Goal: Find specific page/section: Find specific page/section

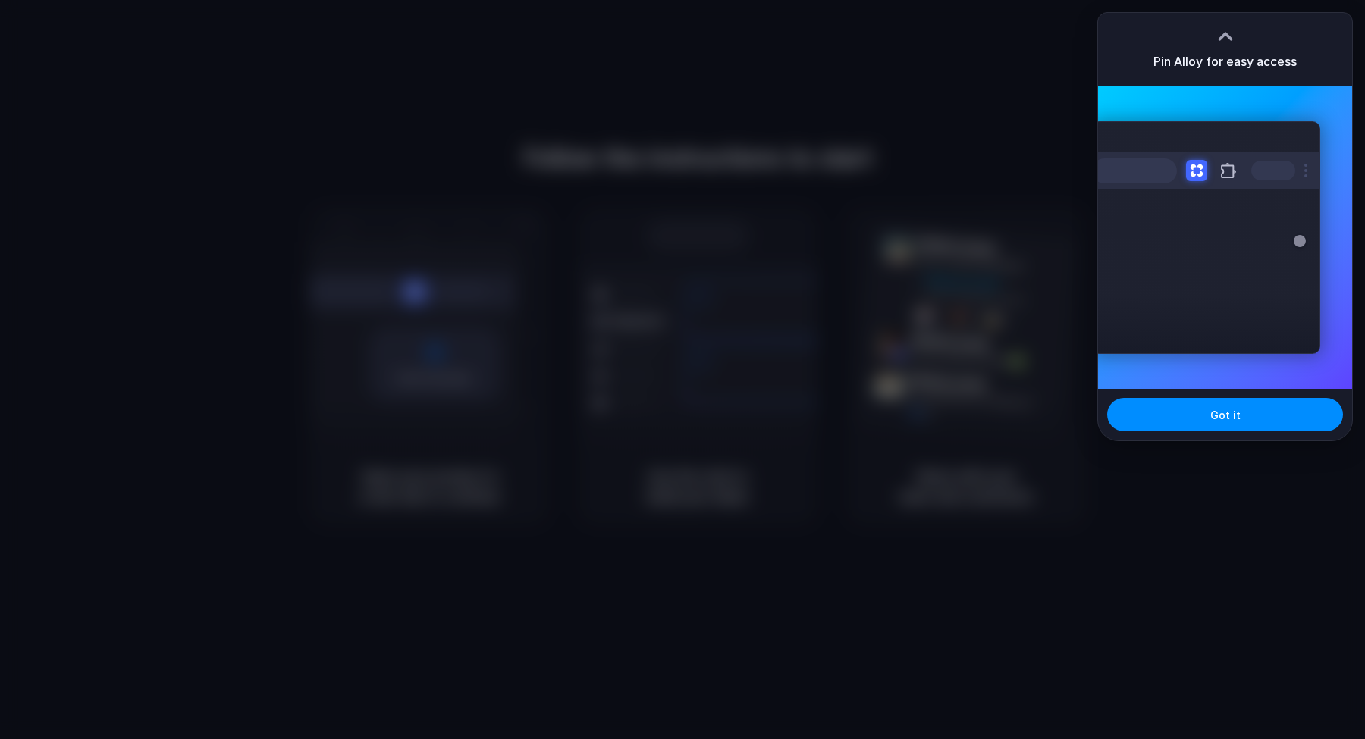
click at [682, 264] on div at bounding box center [682, 369] width 1365 height 739
click at [1242, 409] on button "Got it" at bounding box center [1225, 414] width 236 height 33
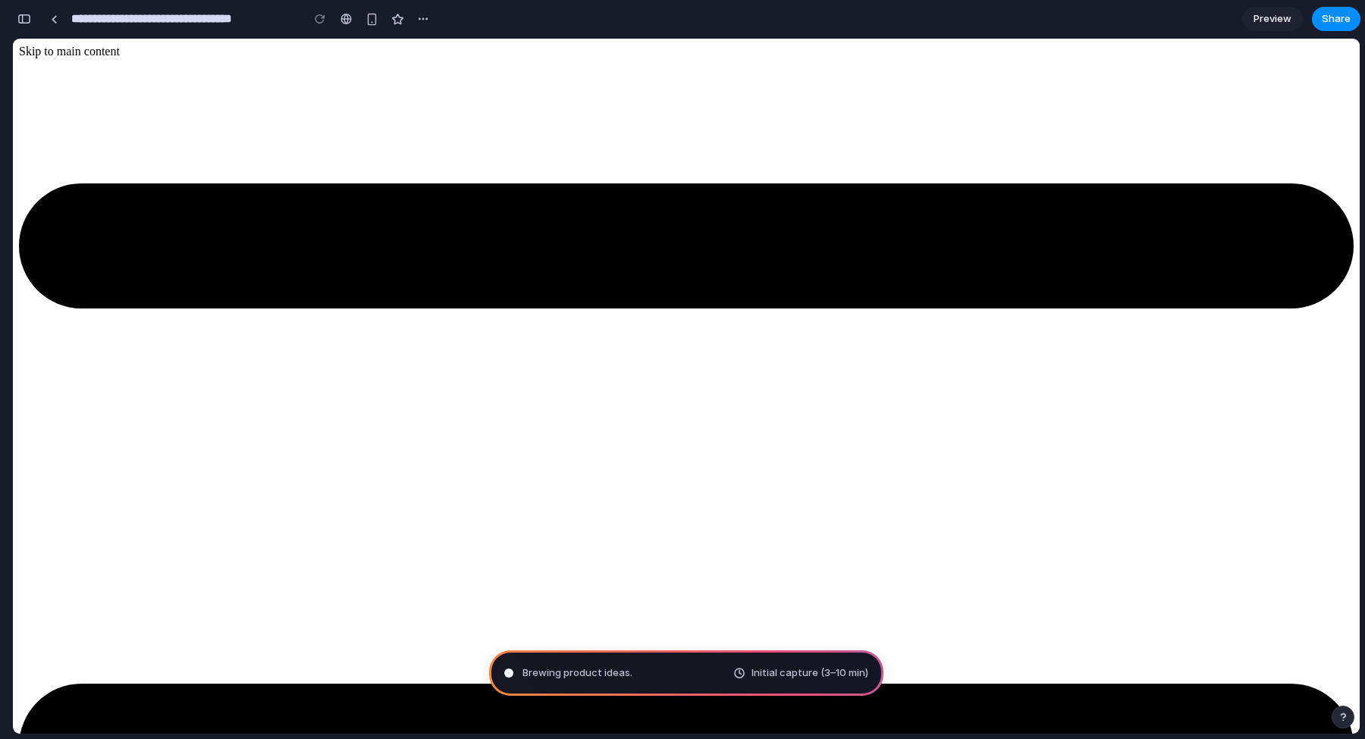
drag, startPoint x: 611, startPoint y: 672, endPoint x: 565, endPoint y: 672, distance: 46.2
click at [572, 672] on span "Brewing product ideas ." at bounding box center [577, 673] width 110 height 15
type input "**********"
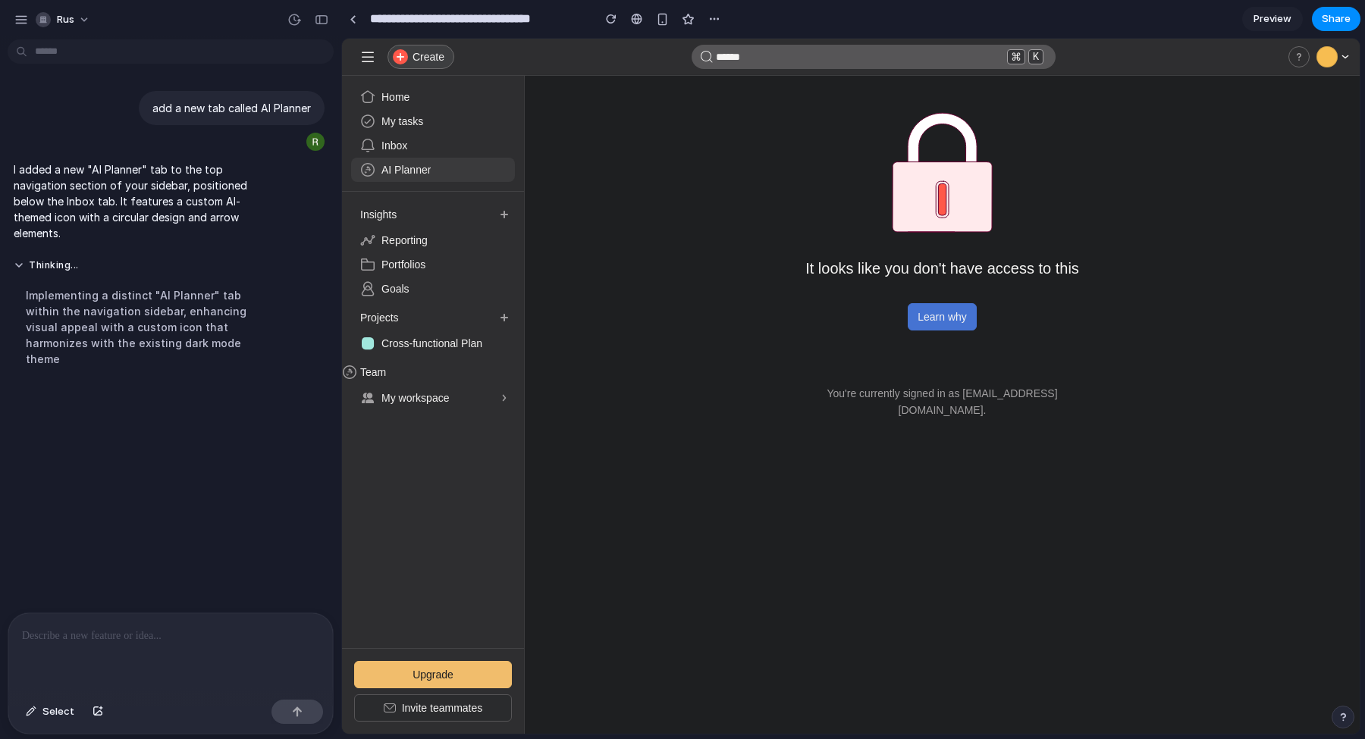
click at [409, 168] on span "AI Planner" at bounding box center [405, 169] width 49 height 17
click at [133, 650] on div at bounding box center [170, 653] width 324 height 80
click at [159, 537] on div "add a new tab called AI Planner I added a new "AI Planner" tab to the top navig…" at bounding box center [166, 328] width 332 height 567
click at [70, 25] on span "rus" at bounding box center [65, 19] width 17 height 15
click at [80, 17] on div "Settings Invite members Change theme Sign out" at bounding box center [682, 369] width 1365 height 739
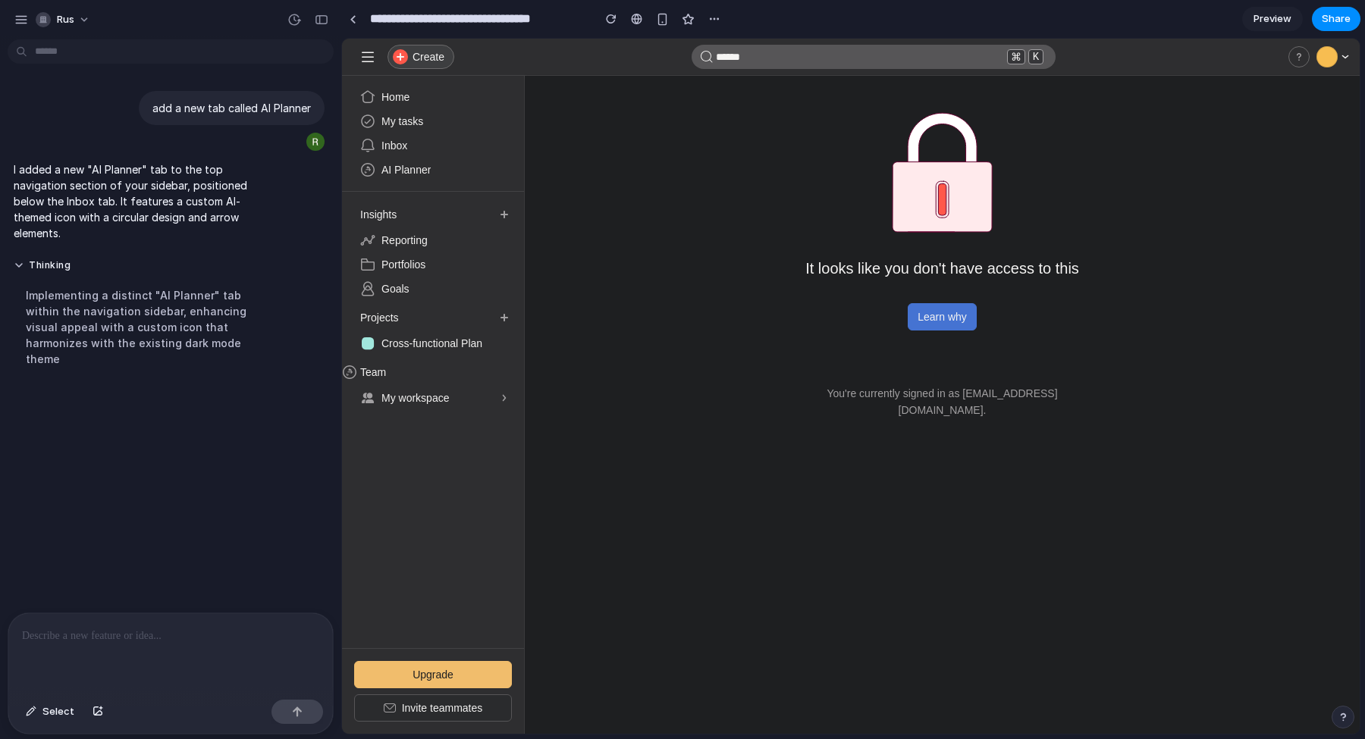
click at [78, 61] on body "**********" at bounding box center [682, 369] width 1365 height 739
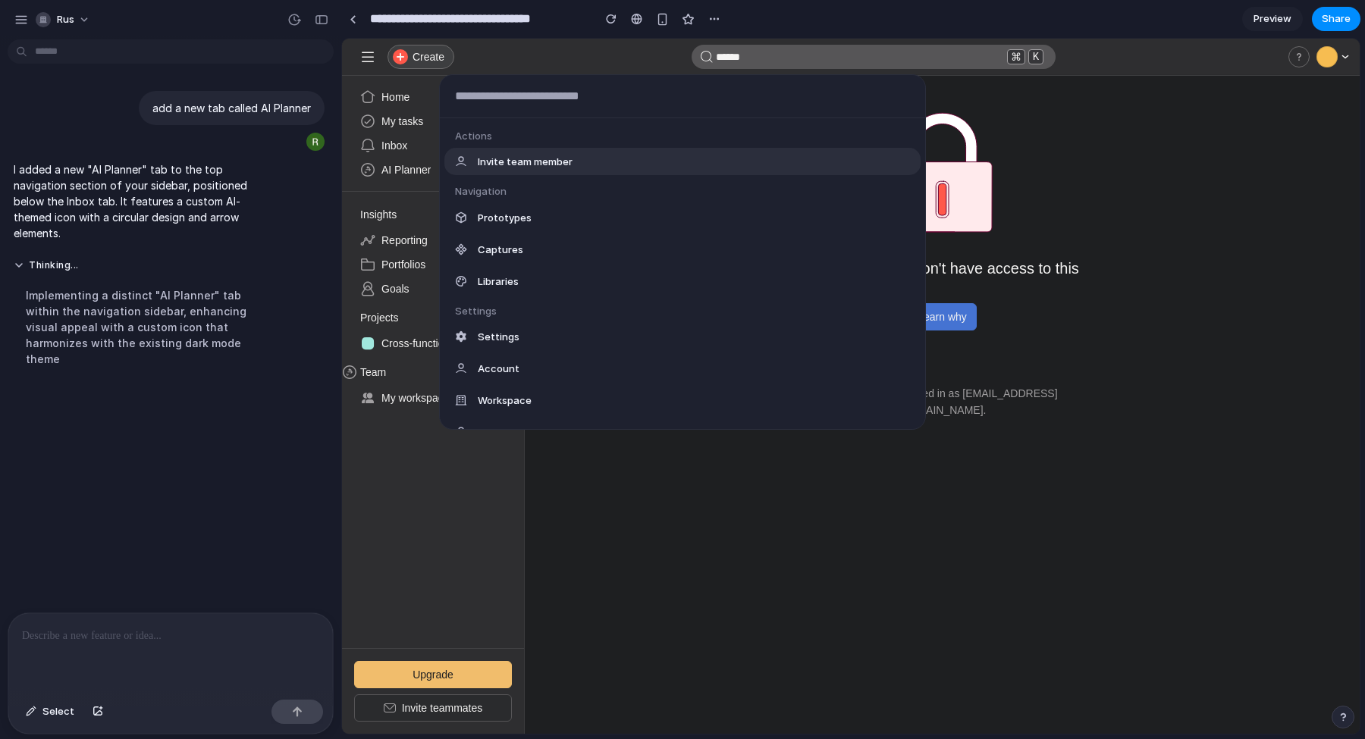
click at [75, 111] on div "Actions Invite team member Navigation Prototypes Captures Libraries Settings Se…" at bounding box center [682, 369] width 1365 height 739
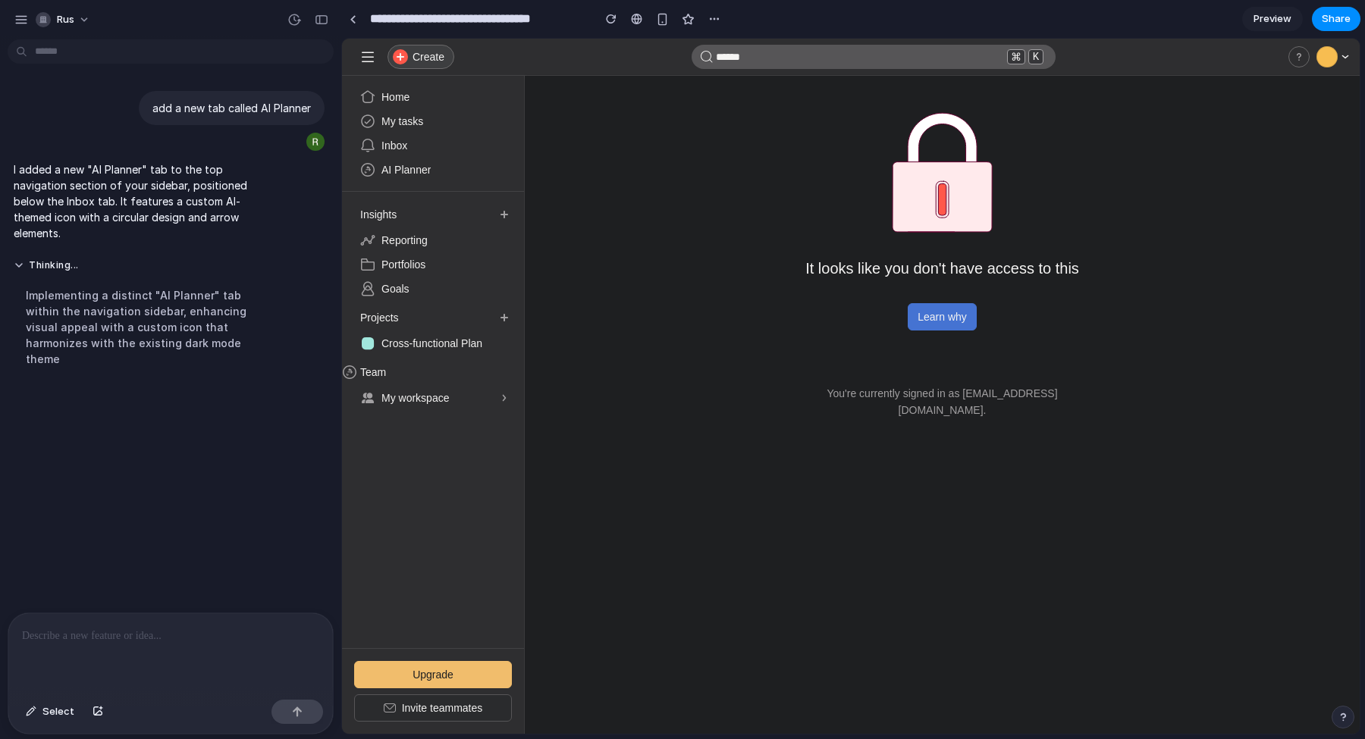
click at [163, 365] on div "Implementing a distinct "AI Planner" tab within the navigation sidebar, enhanci…" at bounding box center [140, 327] width 253 height 98
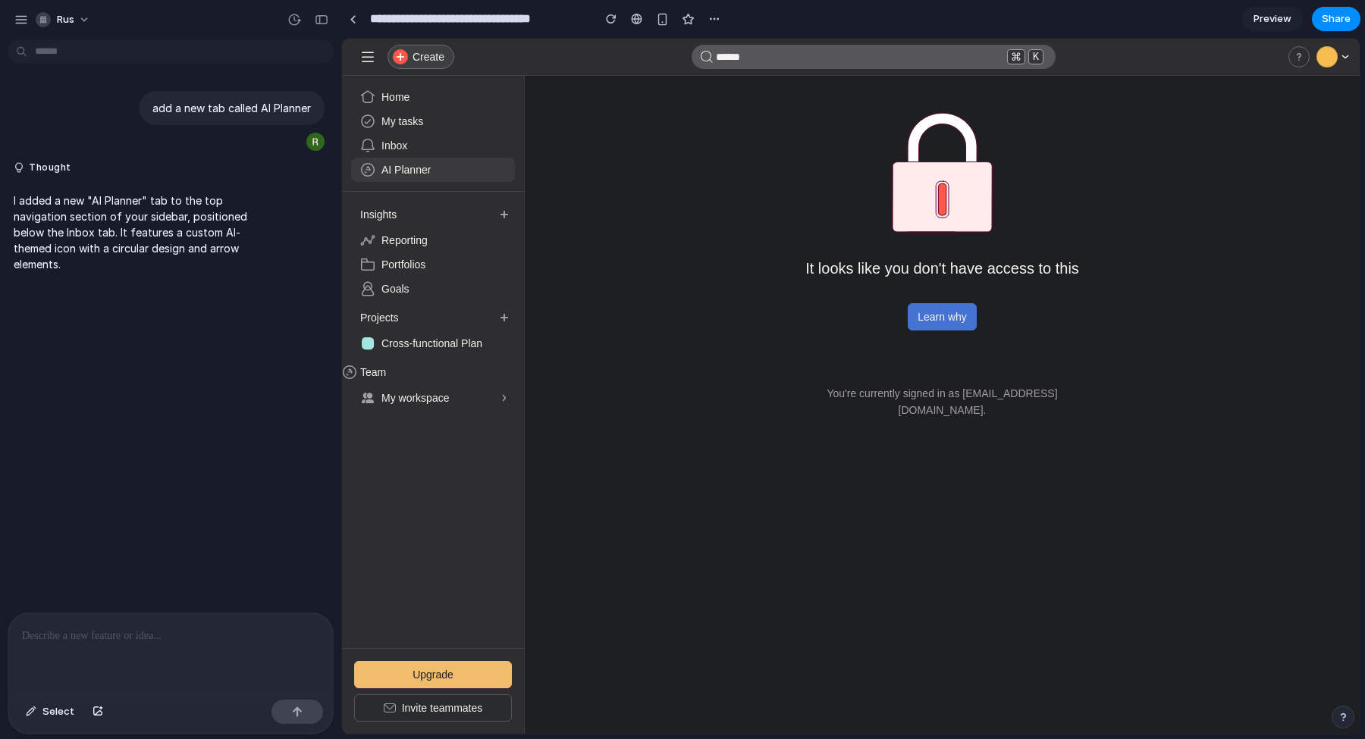
click at [413, 164] on span "AI Planner" at bounding box center [405, 169] width 49 height 17
click at [92, 650] on div at bounding box center [170, 653] width 324 height 80
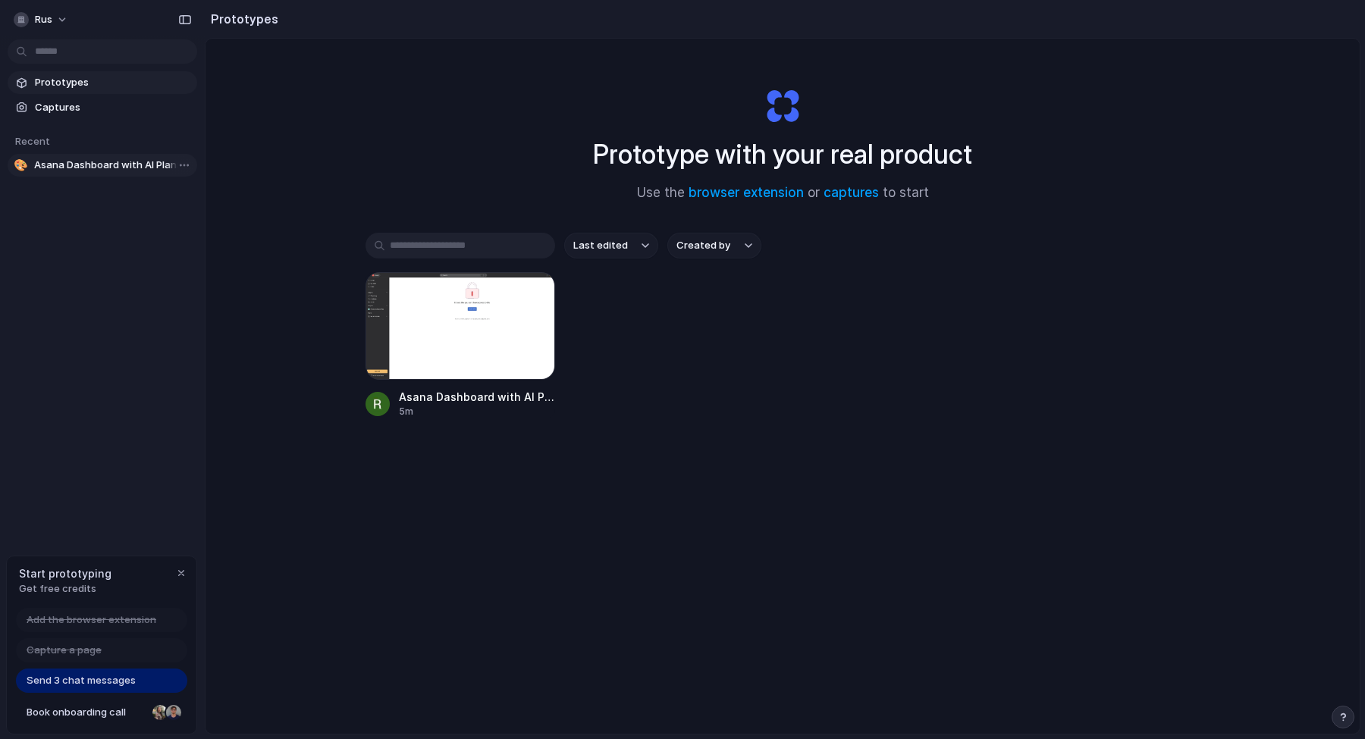
click at [121, 164] on span "Asana Dashboard with AI Planner Tab" at bounding box center [112, 165] width 157 height 15
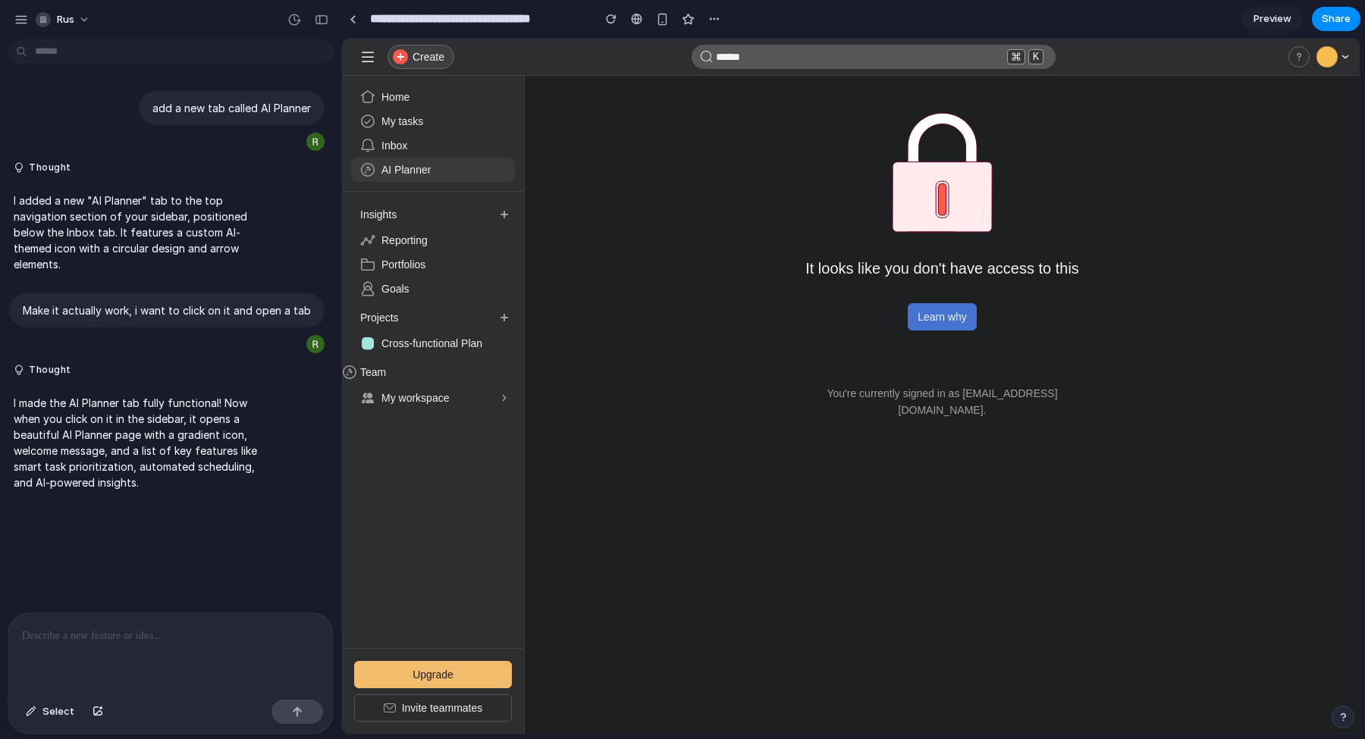
click at [419, 162] on span "AI Planner" at bounding box center [405, 169] width 49 height 17
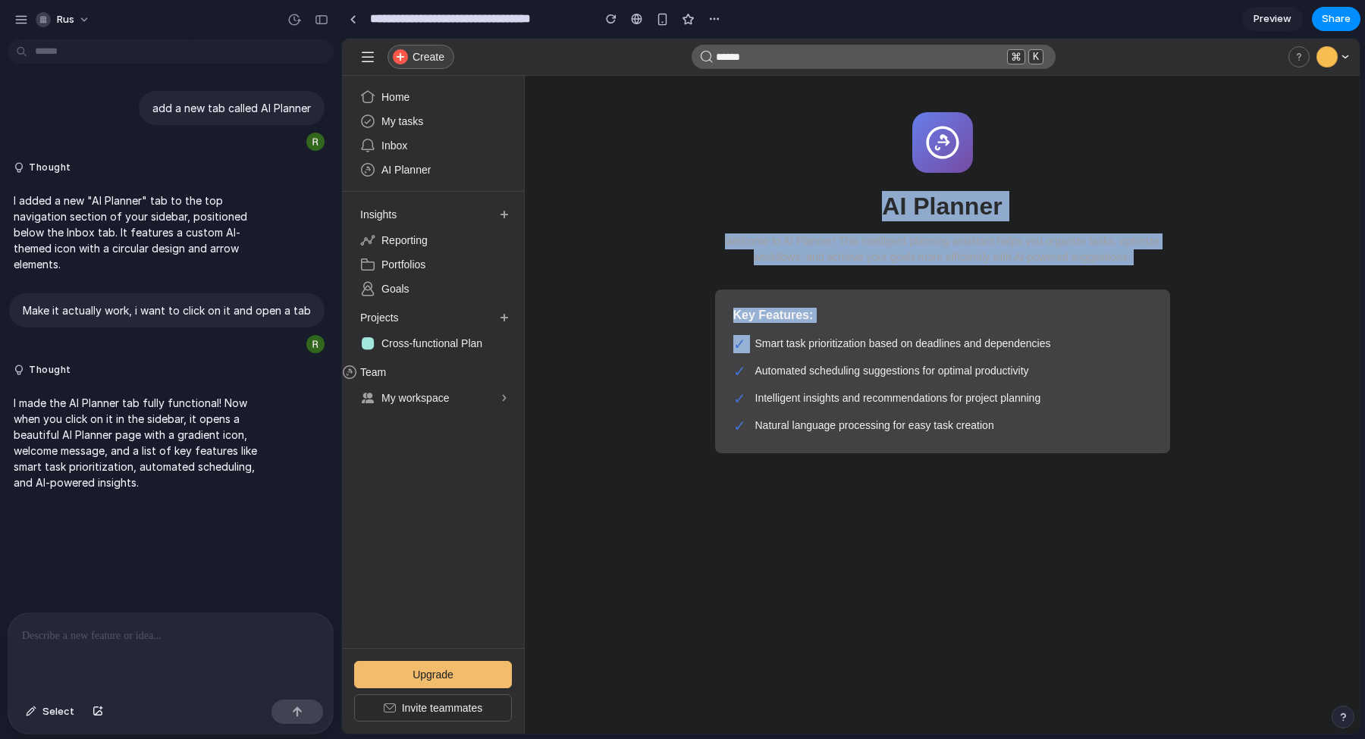
drag, startPoint x: 829, startPoint y: 174, endPoint x: 1077, endPoint y: 329, distance: 292.2
click at [1077, 329] on div "AI Planner Welcome to AI Planner! This intelligent planning assistant helps you…" at bounding box center [942, 282] width 455 height 341
click at [1076, 328] on div "Key Features: ✓ Smart task prioritization based on deadlines and dependencies ✓…" at bounding box center [942, 372] width 455 height 164
